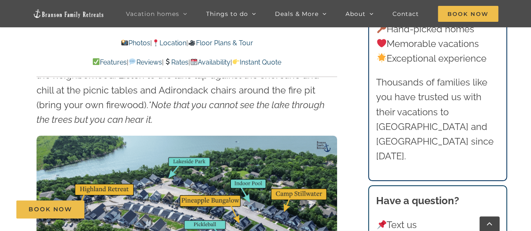
scroll to position [2104, 0]
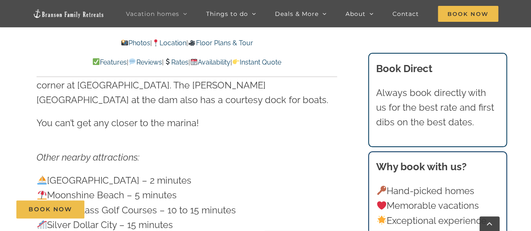
scroll to position [2104, 0]
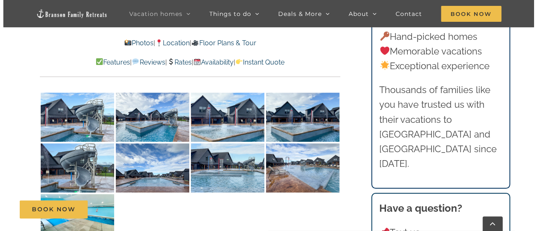
scroll to position [1823, 0]
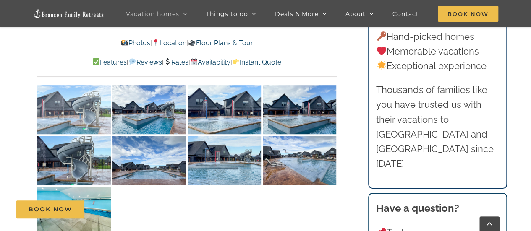
click at [81, 95] on img at bounding box center [73, 109] width 73 height 49
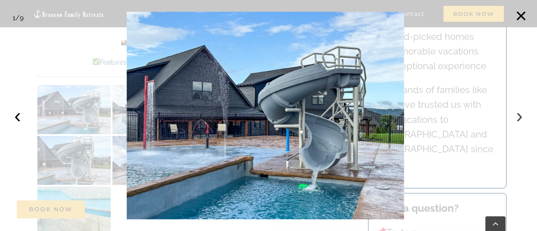
click at [524, 111] on button "›" at bounding box center [519, 116] width 18 height 18
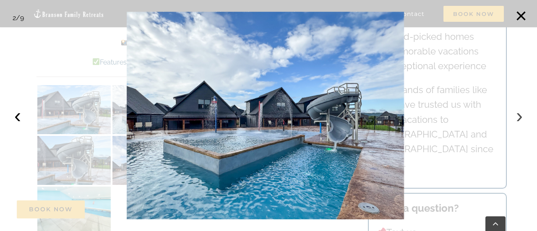
click at [524, 111] on button "›" at bounding box center [519, 116] width 18 height 18
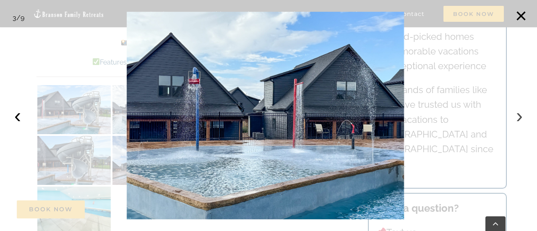
click at [524, 111] on button "›" at bounding box center [519, 116] width 18 height 18
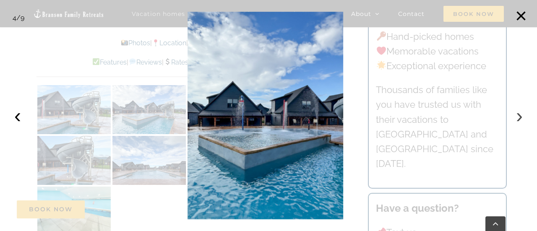
click at [524, 111] on button "›" at bounding box center [519, 116] width 18 height 18
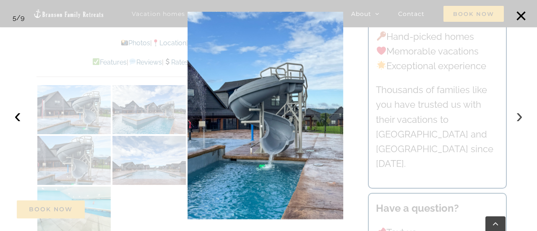
click at [524, 111] on button "›" at bounding box center [519, 116] width 18 height 18
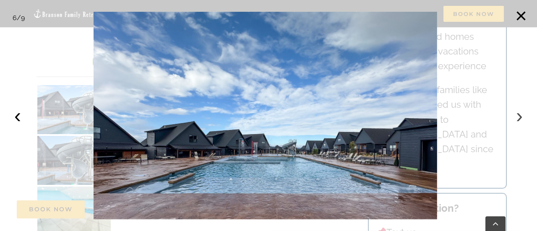
click at [524, 111] on button "›" at bounding box center [519, 116] width 18 height 18
